Goal: Obtain resource: Download file/media

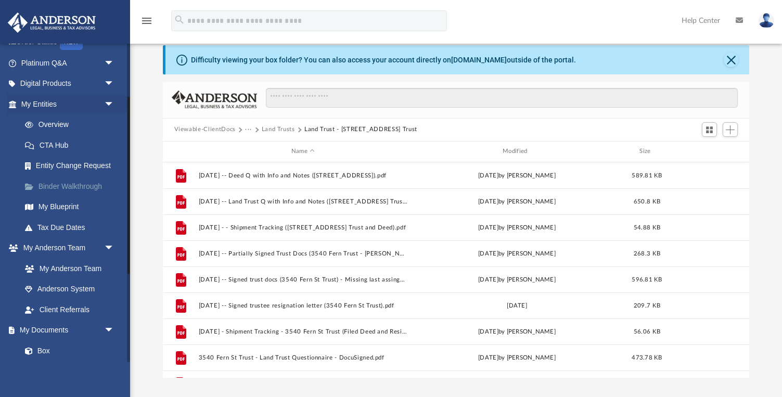
scroll to position [111, 0]
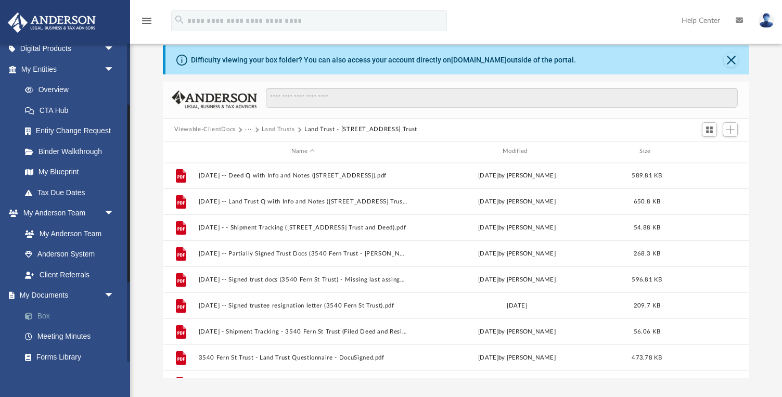
click at [60, 313] on link "Box" at bounding box center [73, 316] width 116 height 21
click at [37, 314] on link "Box" at bounding box center [73, 316] width 116 height 21
click at [320, 130] on button "Land Trust - 3540 Fern St Trust" at bounding box center [361, 129] width 113 height 9
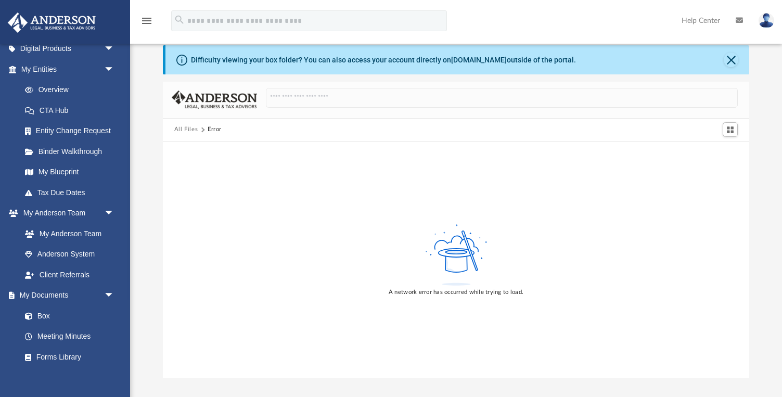
click at [187, 132] on button "All Files" at bounding box center [186, 129] width 24 height 9
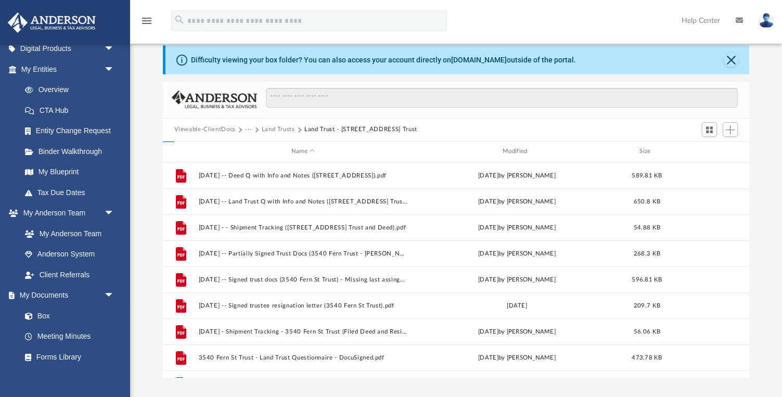
scroll to position [237, 587]
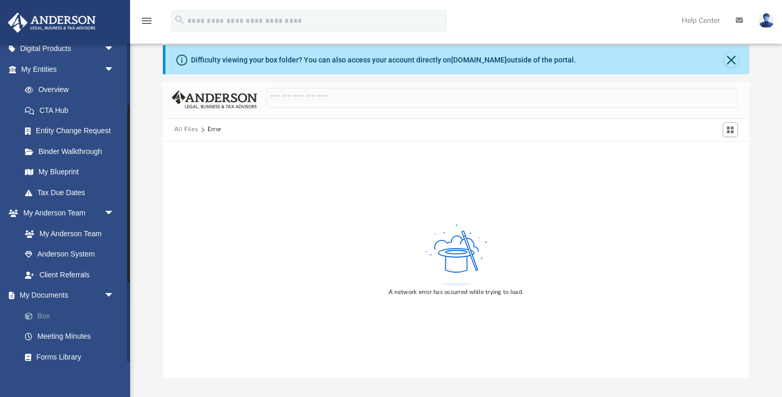
click at [48, 314] on link "Box" at bounding box center [73, 316] width 116 height 21
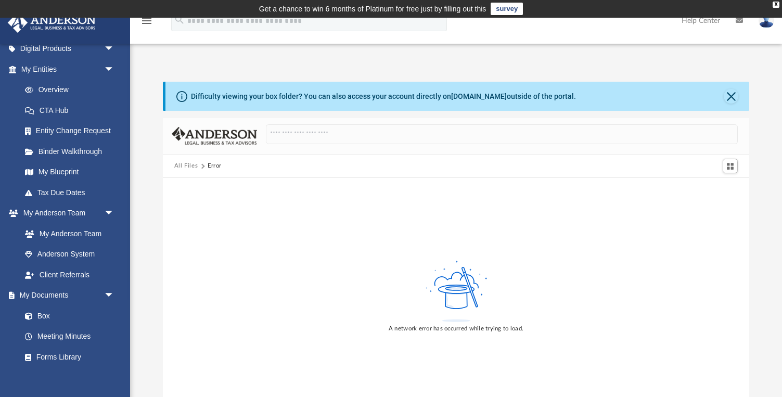
scroll to position [0, 0]
click at [728, 99] on button "Close" at bounding box center [731, 96] width 15 height 15
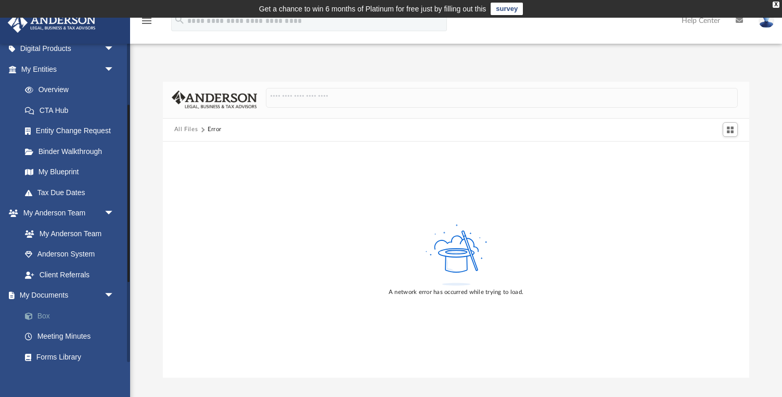
click at [53, 310] on link "Box" at bounding box center [73, 316] width 116 height 21
click at [38, 311] on link "Box" at bounding box center [73, 316] width 116 height 21
click at [72, 44] on link "Digital Products arrow_drop_down" at bounding box center [68, 49] width 123 height 21
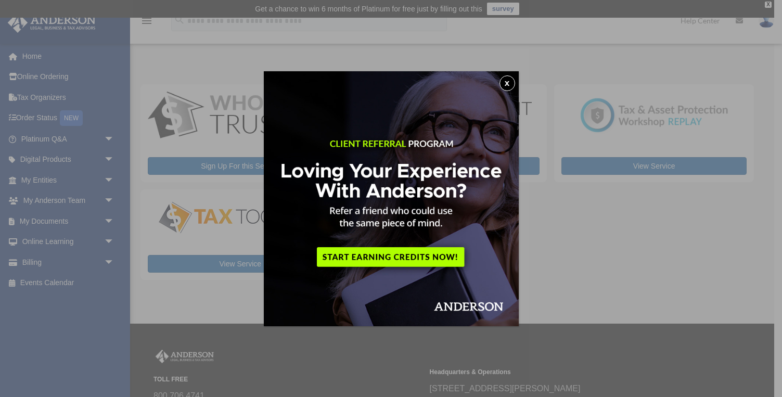
click at [510, 84] on button "x" at bounding box center [508, 83] width 16 height 16
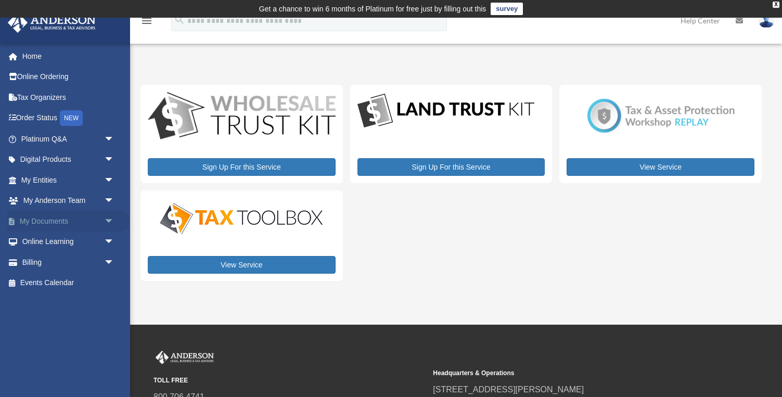
click at [108, 217] on span "arrow_drop_down" at bounding box center [114, 221] width 21 height 21
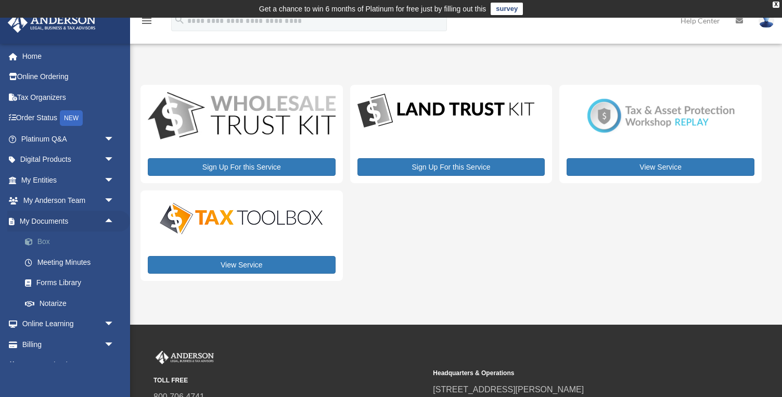
click at [38, 238] on link "Box" at bounding box center [73, 242] width 116 height 21
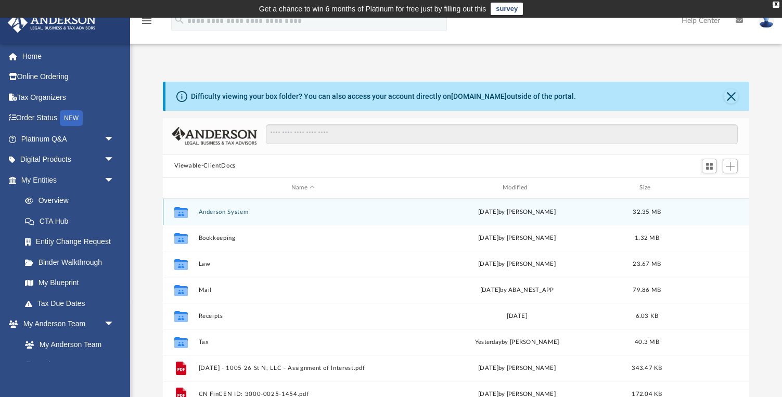
click at [224, 209] on button "Anderson System" at bounding box center [302, 212] width 209 height 7
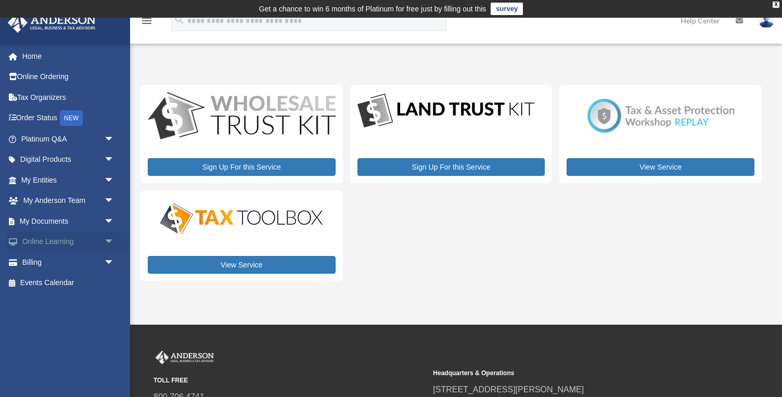
click at [107, 239] on span "arrow_drop_down" at bounding box center [114, 242] width 21 height 21
click at [109, 240] on span "arrow_drop_up" at bounding box center [114, 242] width 21 height 21
click at [108, 220] on span "arrow_drop_down" at bounding box center [114, 221] width 21 height 21
click at [52, 239] on link "Box" at bounding box center [73, 242] width 116 height 21
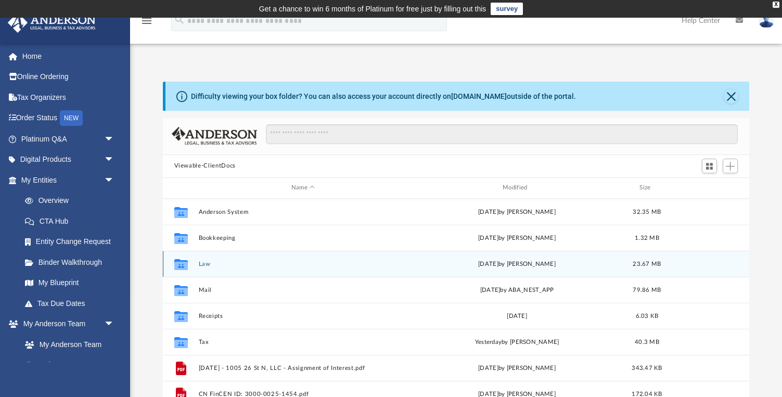
click at [201, 266] on button "Law" at bounding box center [302, 264] width 209 height 7
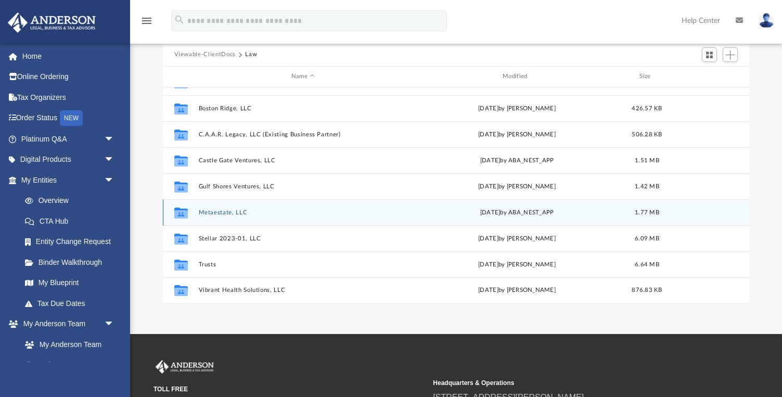
scroll to position [116, 0]
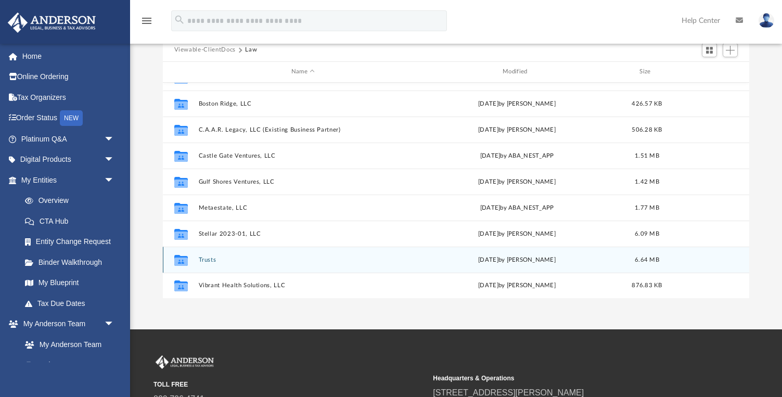
click at [202, 259] on button "Trusts" at bounding box center [302, 260] width 209 height 7
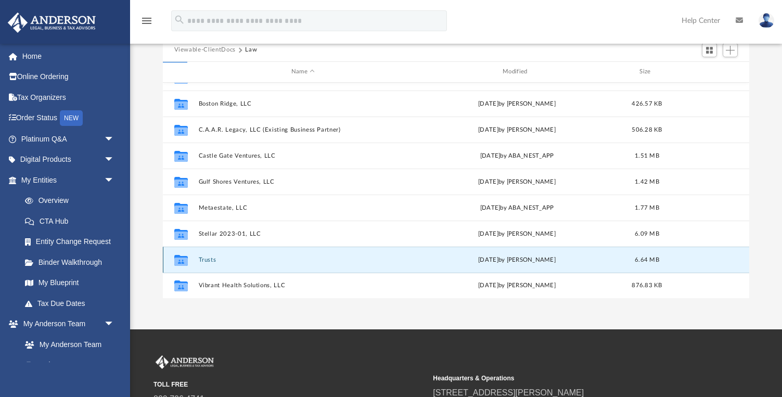
scroll to position [0, 0]
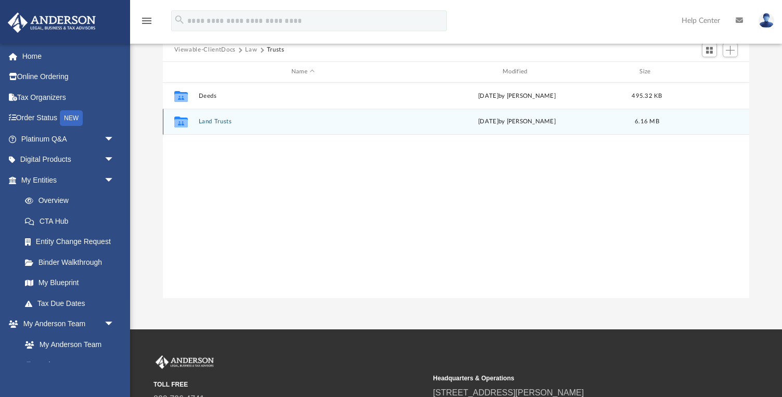
click at [216, 122] on button "Land Trusts" at bounding box center [302, 121] width 209 height 7
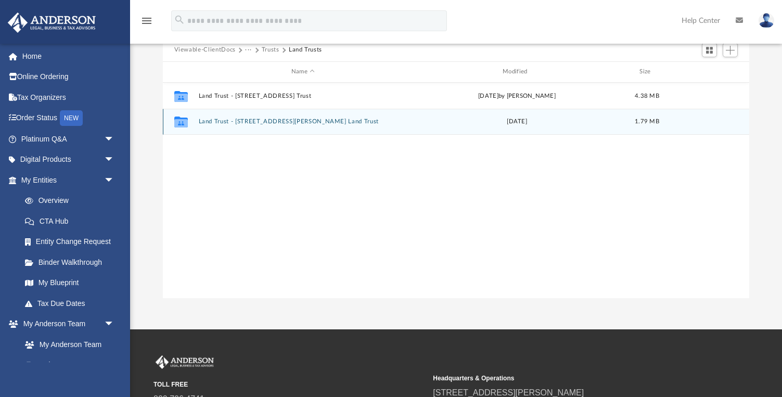
click at [247, 118] on button "Land Trust - 724 E Patterson St Land Trust" at bounding box center [302, 121] width 209 height 7
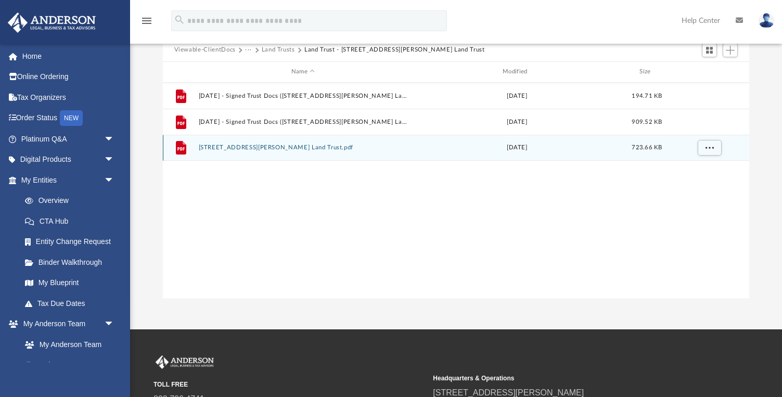
click at [281, 148] on button "724 E Patterson St Land Trust.pdf" at bounding box center [302, 147] width 209 height 7
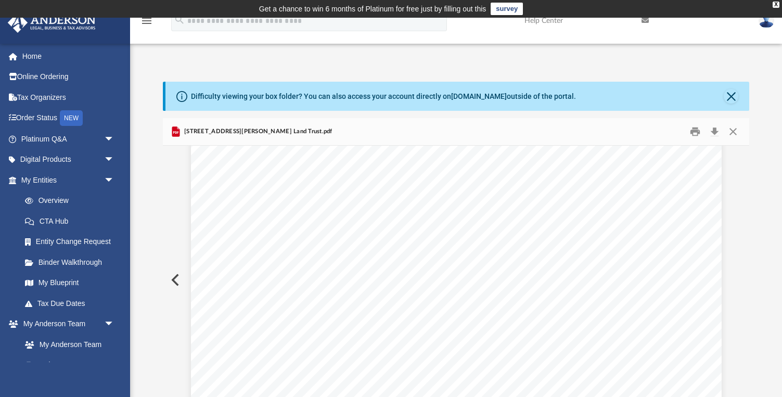
scroll to position [7343, 0]
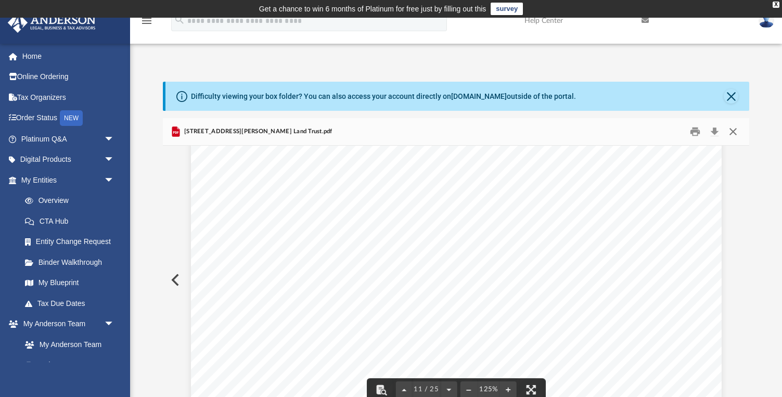
click at [735, 130] on button "Close" at bounding box center [733, 131] width 19 height 16
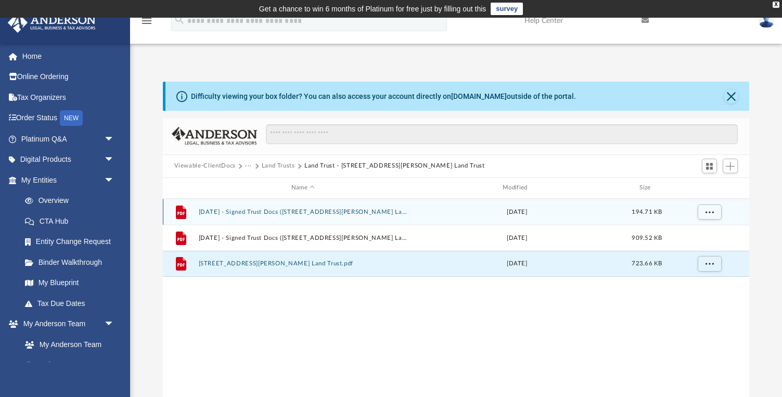
click at [385, 211] on button "2023.07.27 - Signed Trust Docs (724 E Patterson St Land Trust - Assignments).pdf" at bounding box center [302, 212] width 209 height 7
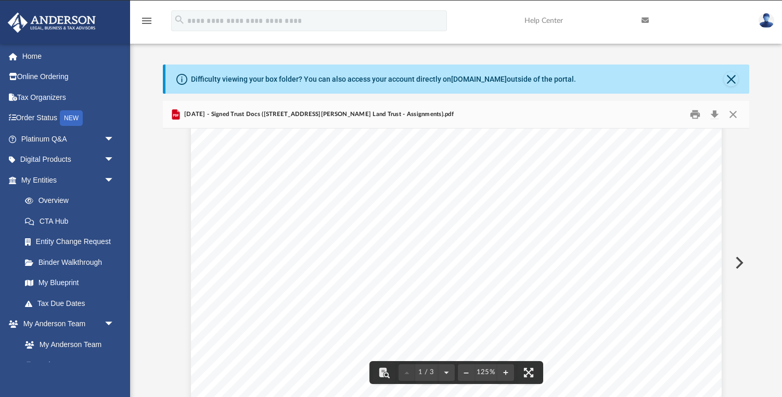
scroll to position [103, 0]
click at [735, 112] on button "Close" at bounding box center [733, 114] width 19 height 16
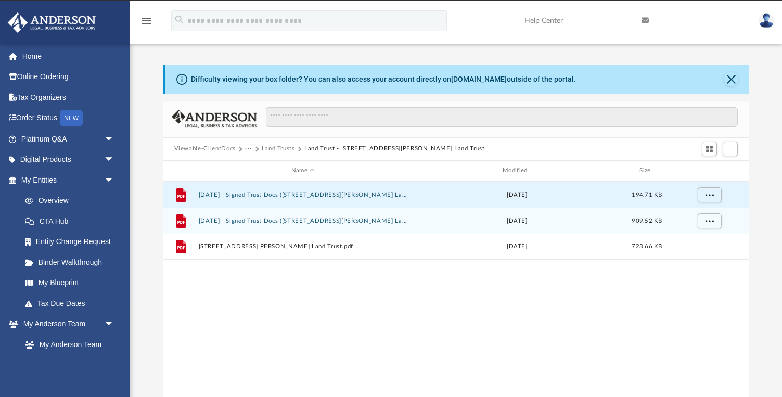
click at [286, 219] on button "2023.07.27 - Signed Trust Docs (724 E Patterson St Land Trust).pdf" at bounding box center [302, 221] width 209 height 7
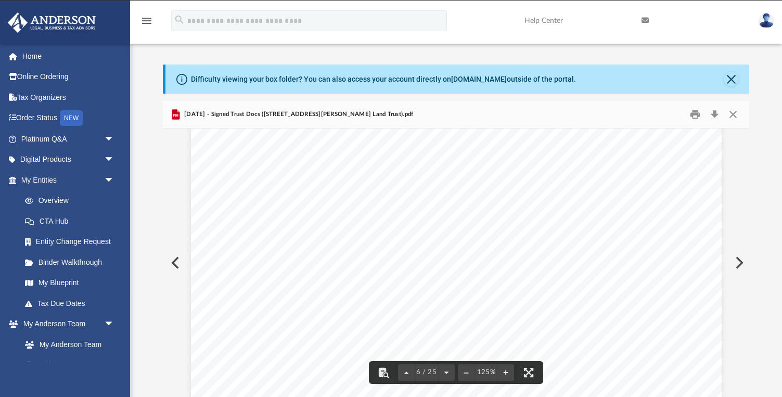
scroll to position [3619, 0]
